Goal: Task Accomplishment & Management: Use online tool/utility

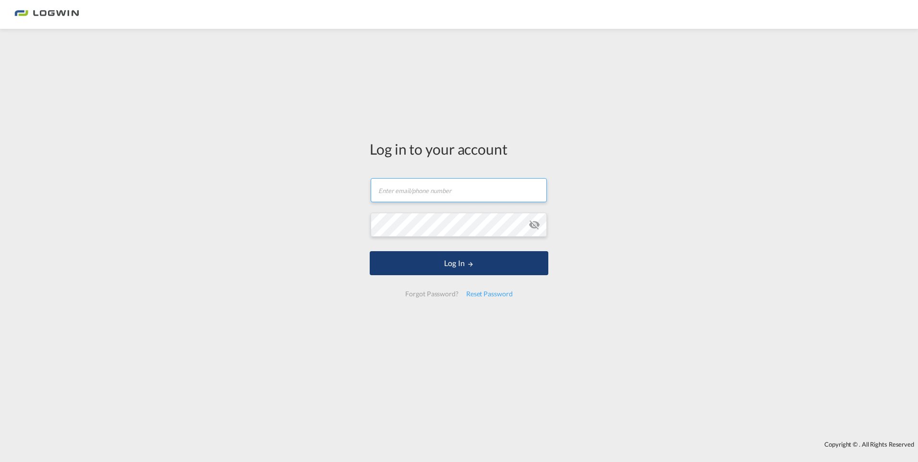
type input "[PERSON_NAME][EMAIL_ADDRESS][PERSON_NAME][DOMAIN_NAME]"
click at [463, 264] on button "Log In" at bounding box center [459, 263] width 179 height 24
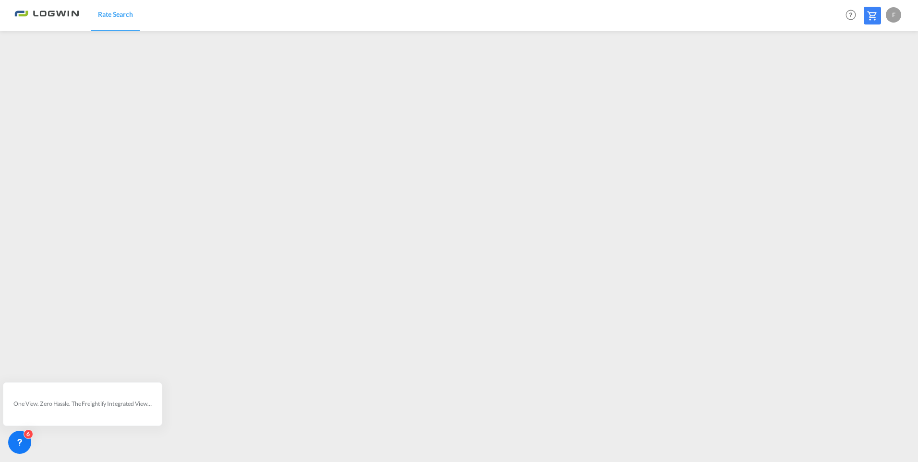
click at [895, 13] on div "F" at bounding box center [893, 14] width 15 height 15
click at [869, 73] on button "Logout" at bounding box center [882, 73] width 62 height 19
